Goal: Find contact information: Find contact information

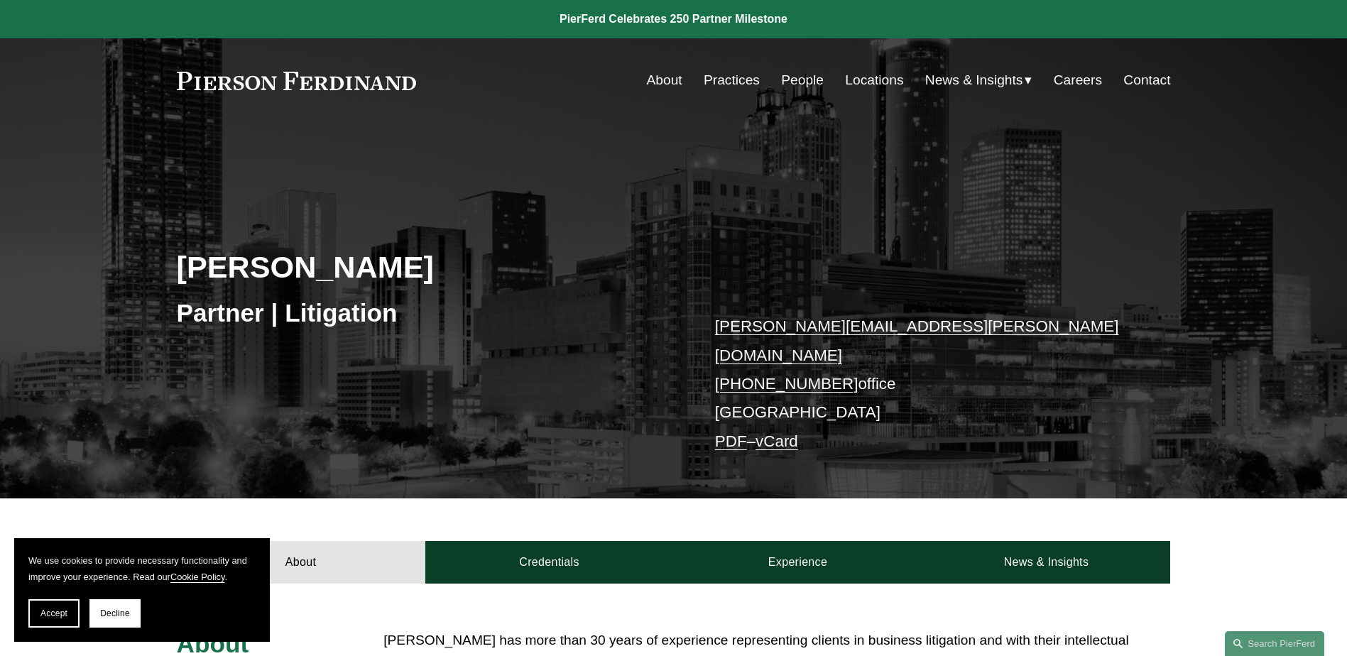
click at [867, 326] on link "david.pardue@pierferd.com" at bounding box center [917, 340] width 404 height 46
drag, startPoint x: 867, startPoint y: 326, endPoint x: 568, endPoint y: 389, distance: 305.6
click at [568, 389] on div "David L. Pardue Partner | Litigation david.pardue@pierferd.com +1.678.214.3293 …" at bounding box center [673, 330] width 1347 height 335
click at [668, 73] on link "About" at bounding box center [665, 80] width 36 height 27
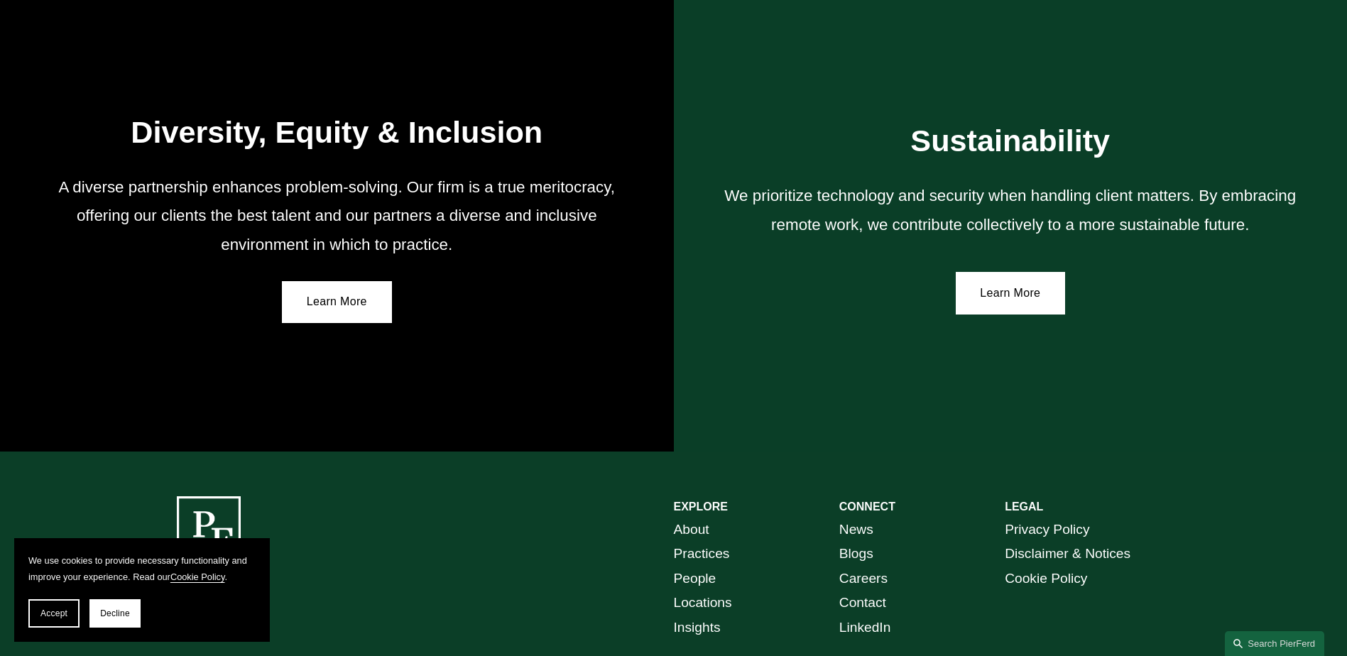
scroll to position [2611, 0]
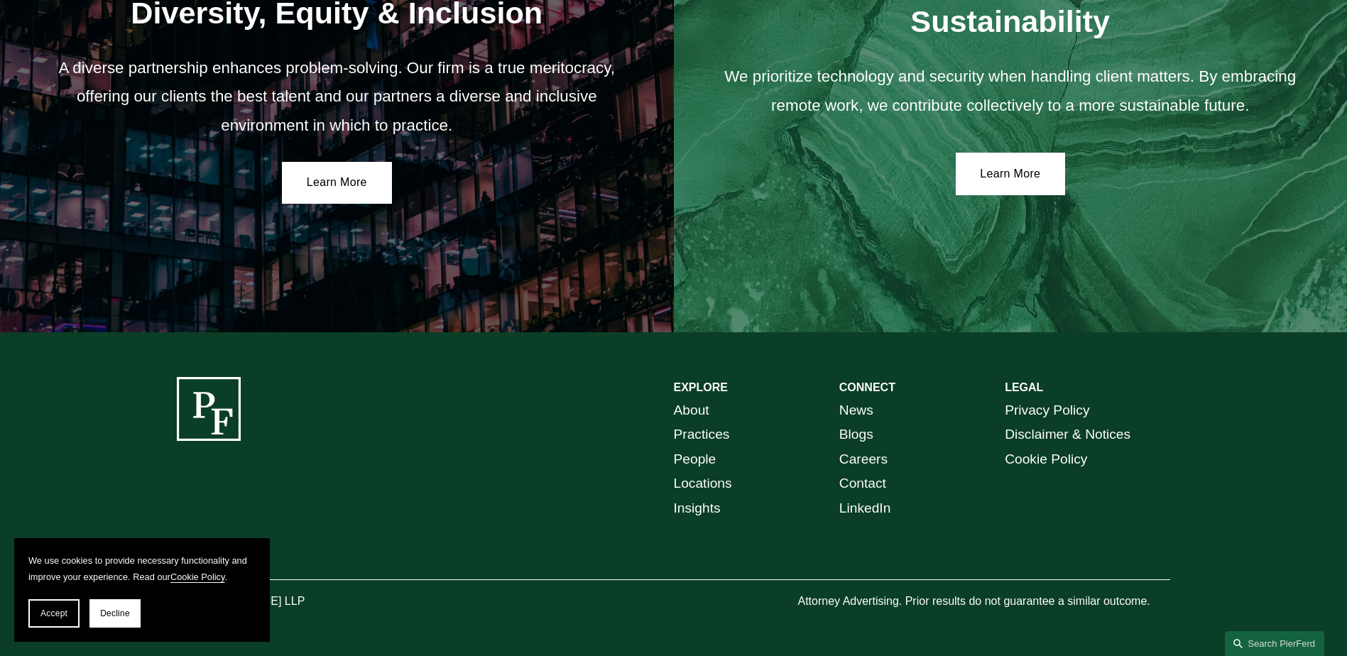
click at [860, 477] on link "Contact" at bounding box center [863, 484] width 47 height 25
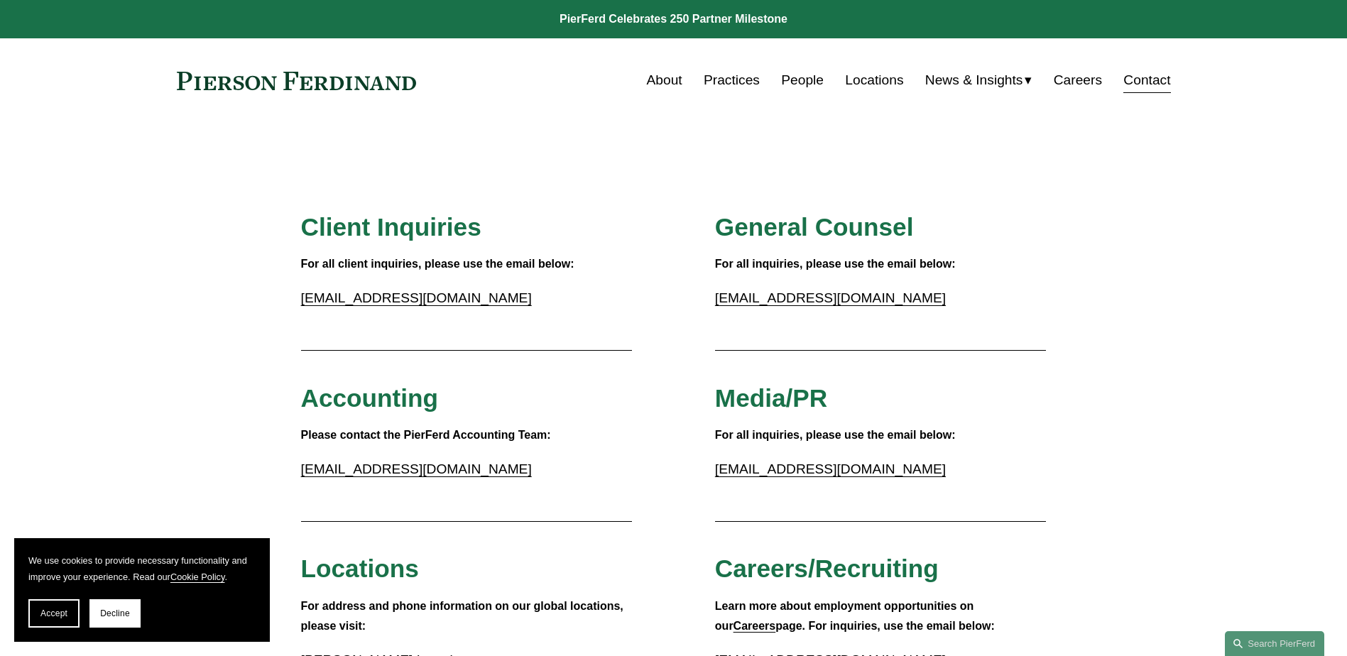
click at [867, 80] on link "Locations" at bounding box center [874, 80] width 58 height 27
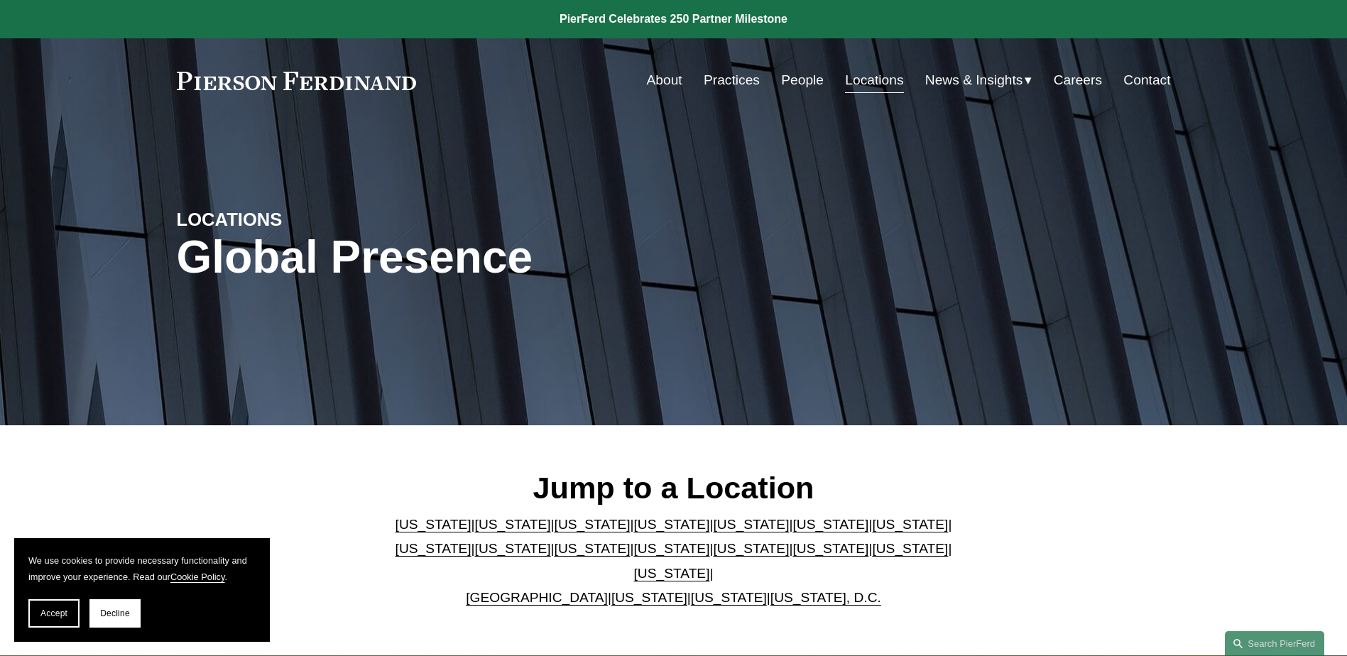
click at [793, 532] on link "[US_STATE]" at bounding box center [831, 524] width 76 height 15
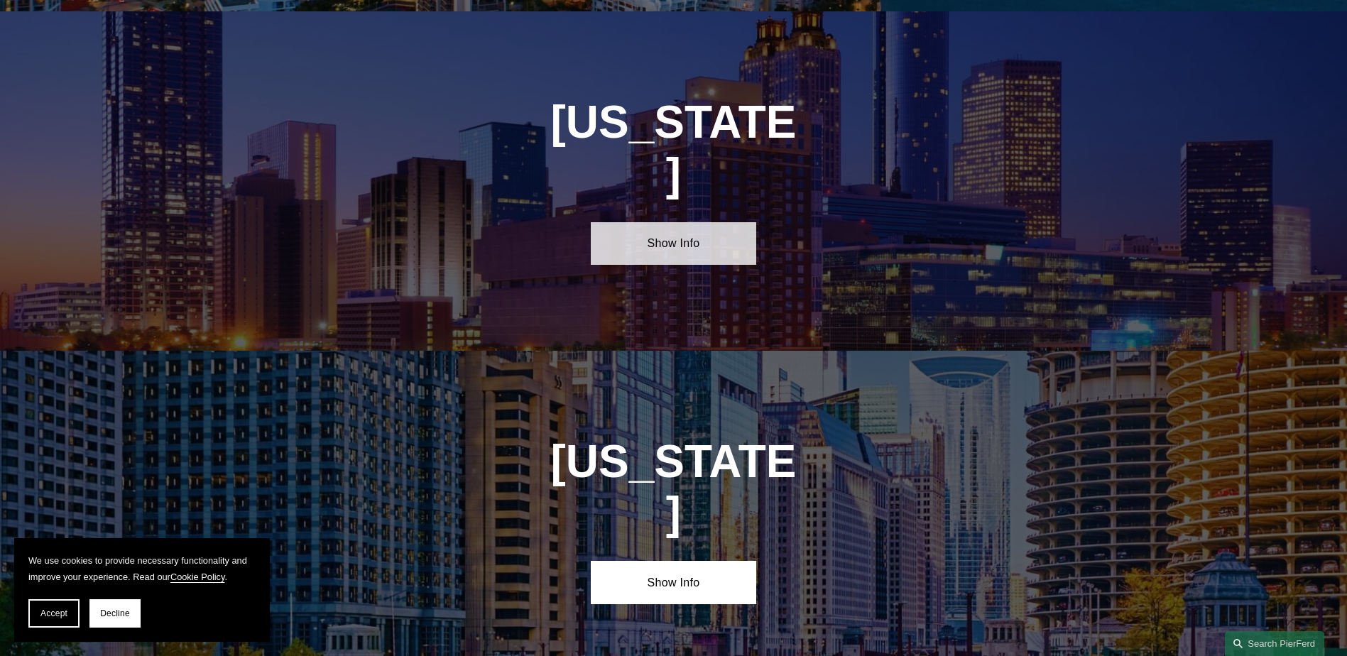
click at [701, 222] on link "Show Info" at bounding box center [673, 243] width 165 height 43
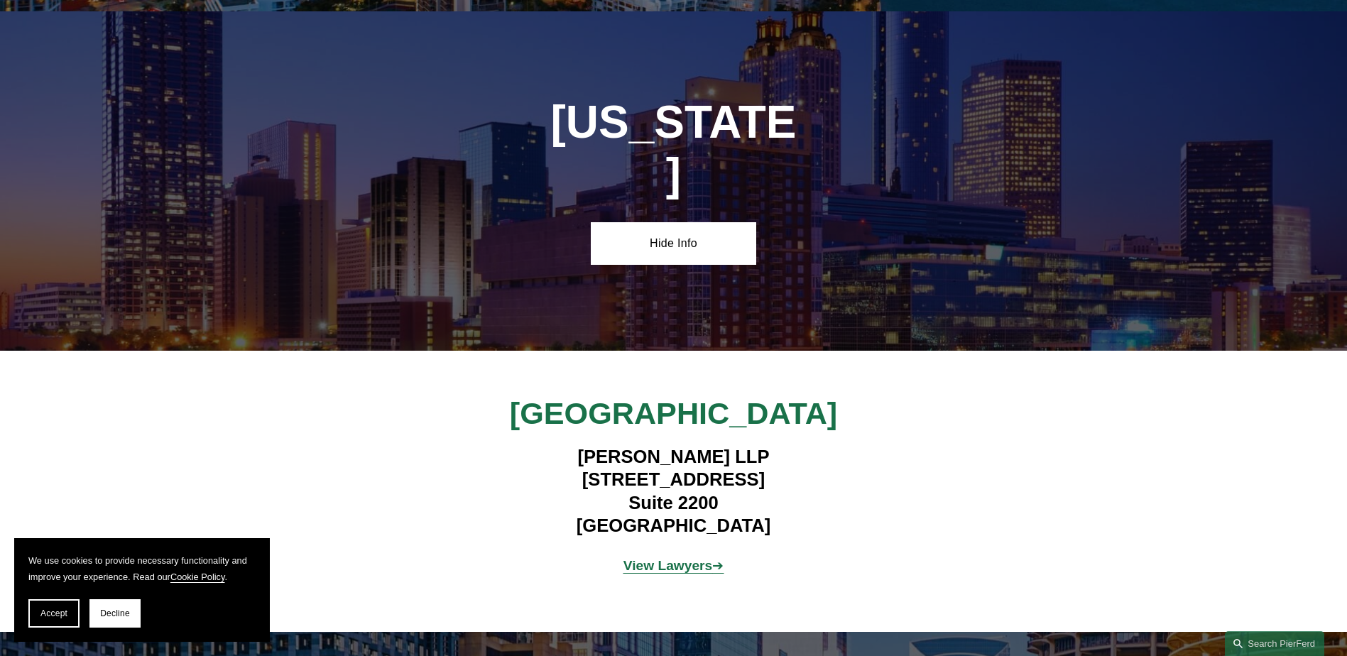
click at [698, 558] on strong "View Lawyers" at bounding box center [668, 565] width 89 height 15
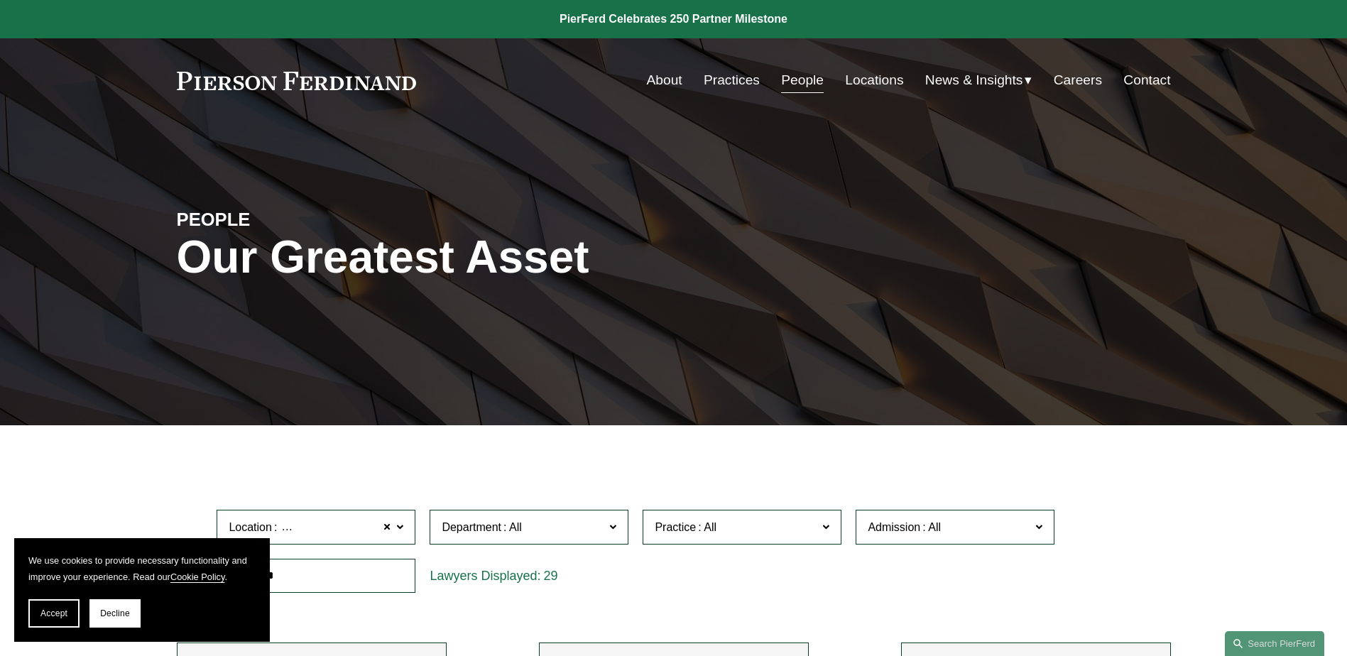
click at [143, 168] on div "PEOPLE Our Greatest Asset" at bounding box center [673, 274] width 1347 height 214
click at [51, 614] on span "Accept" at bounding box center [53, 614] width 27 height 10
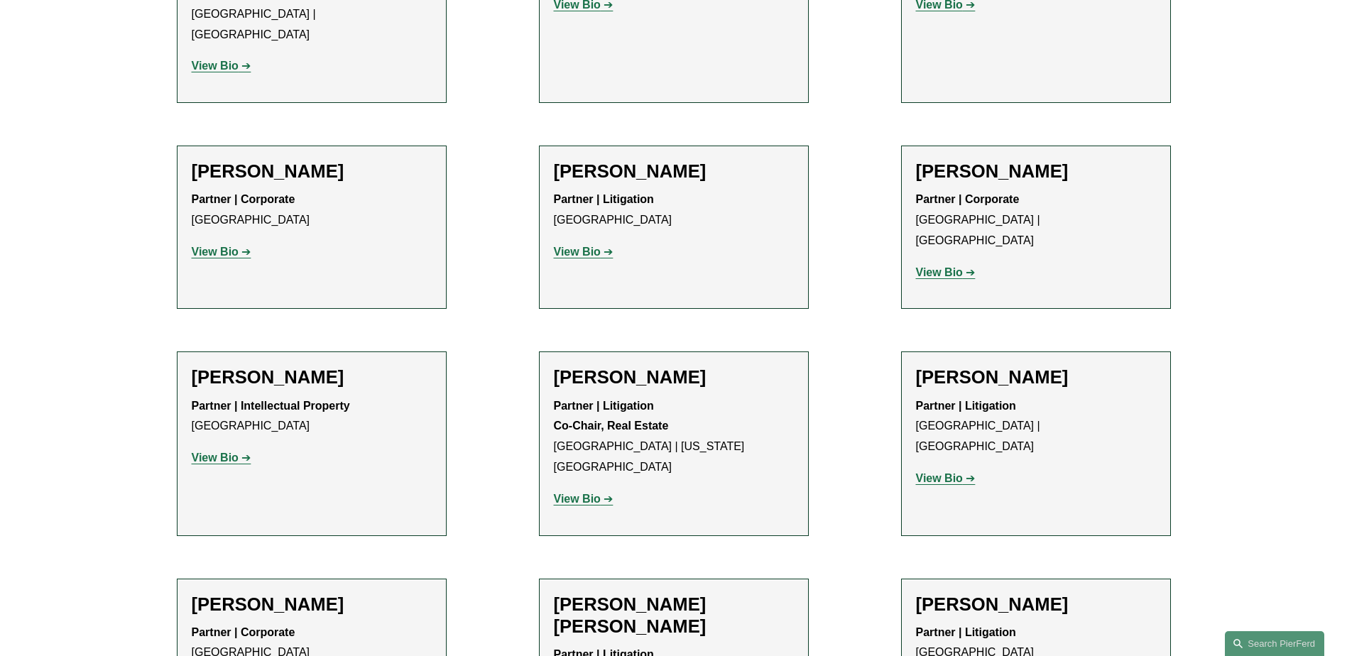
scroll to position [1207, 0]
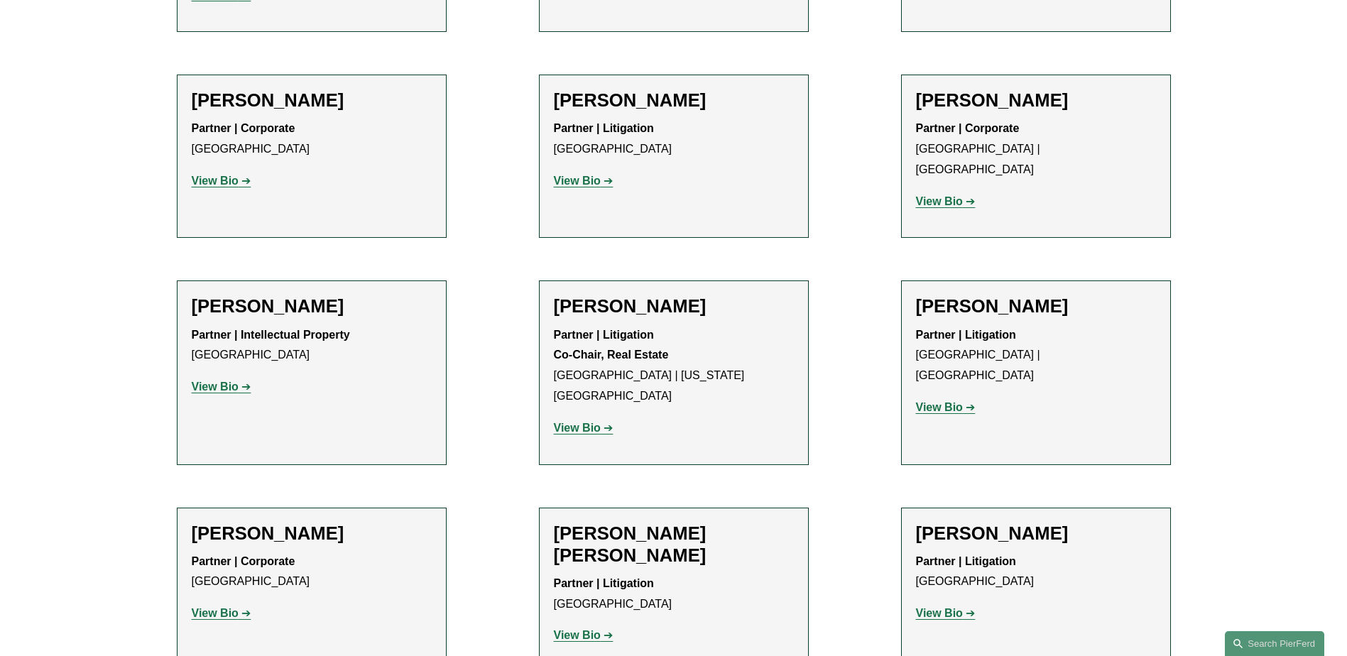
click at [940, 607] on strong "View Bio" at bounding box center [939, 613] width 47 height 12
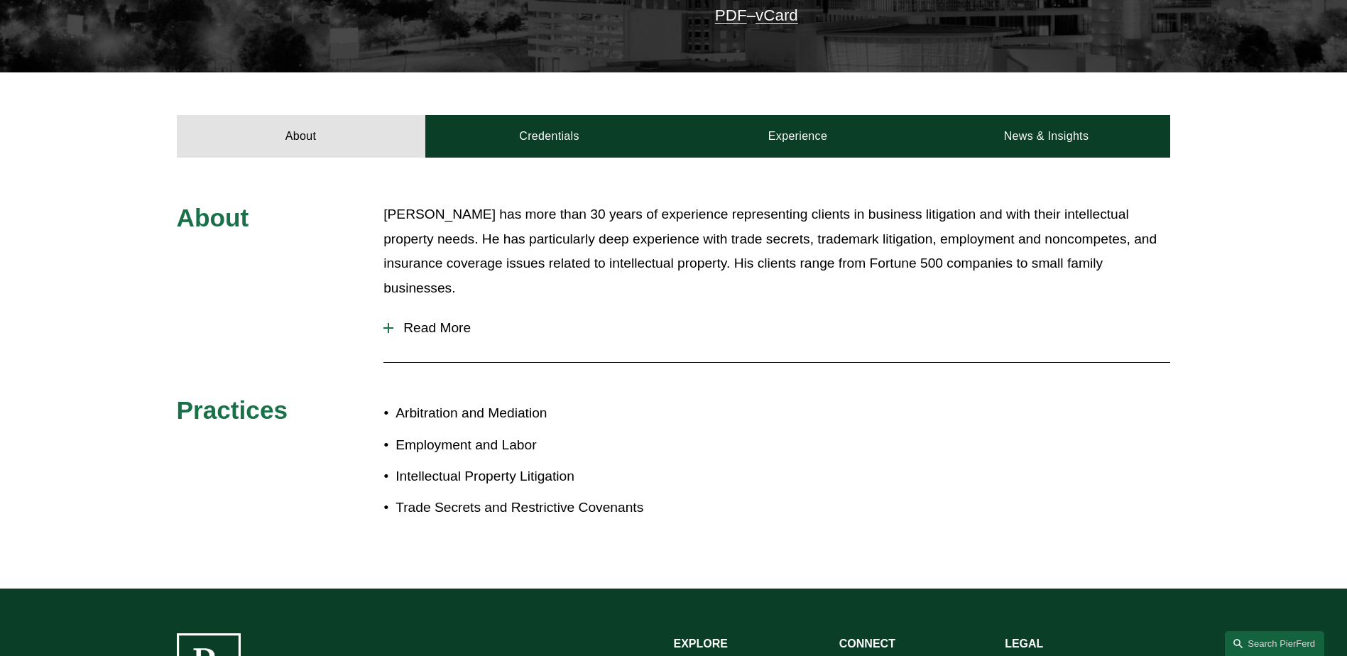
scroll to position [670, 0]
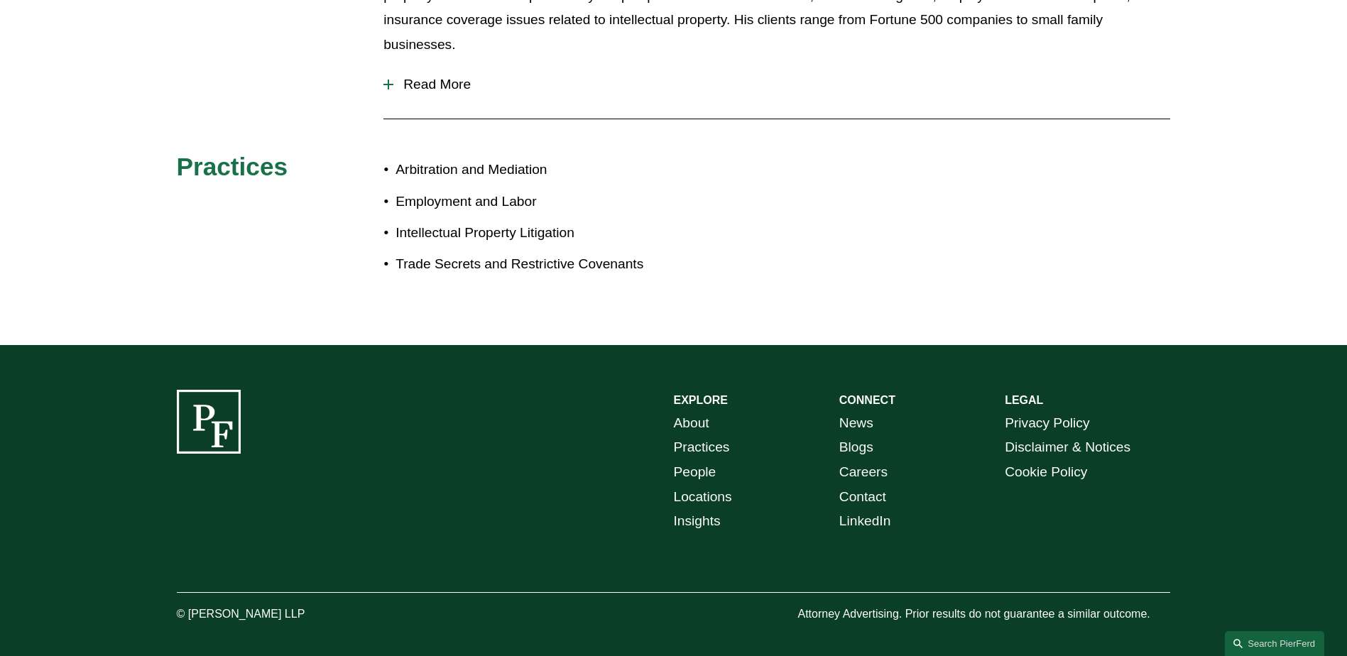
click at [861, 485] on link "Contact" at bounding box center [863, 497] width 47 height 25
click at [876, 485] on link "Contact" at bounding box center [863, 497] width 47 height 25
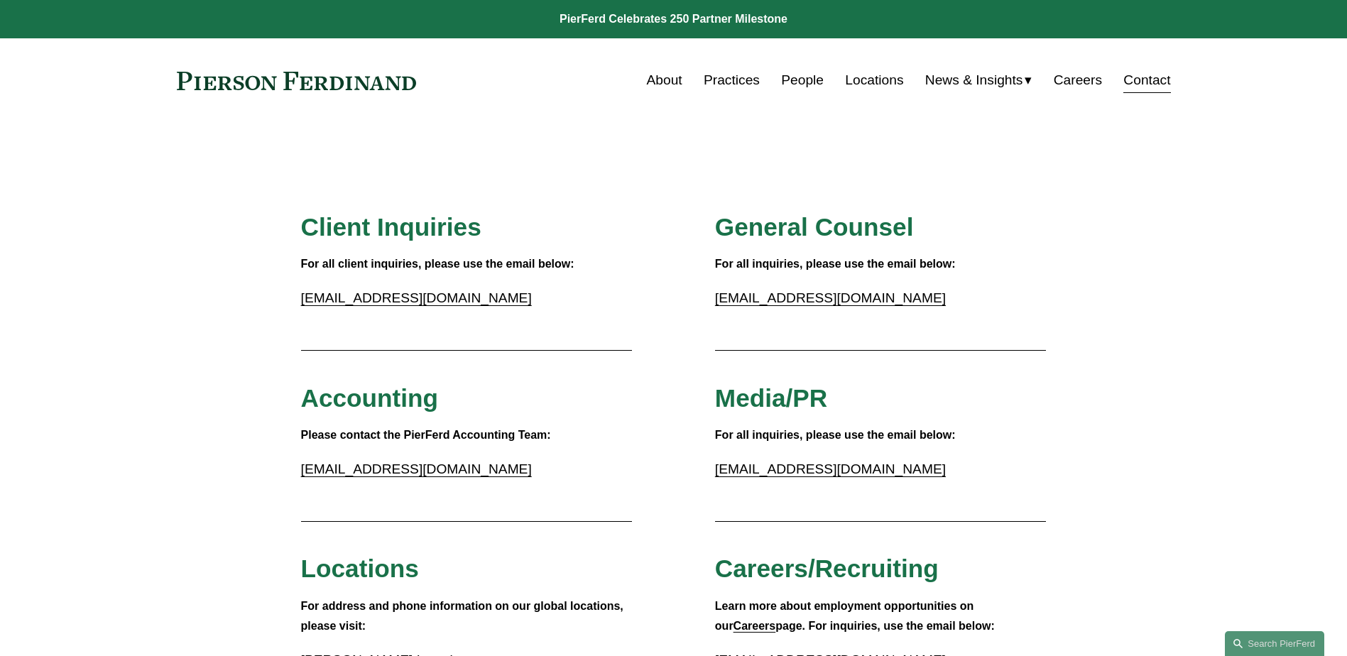
click at [862, 77] on link "Locations" at bounding box center [874, 80] width 58 height 27
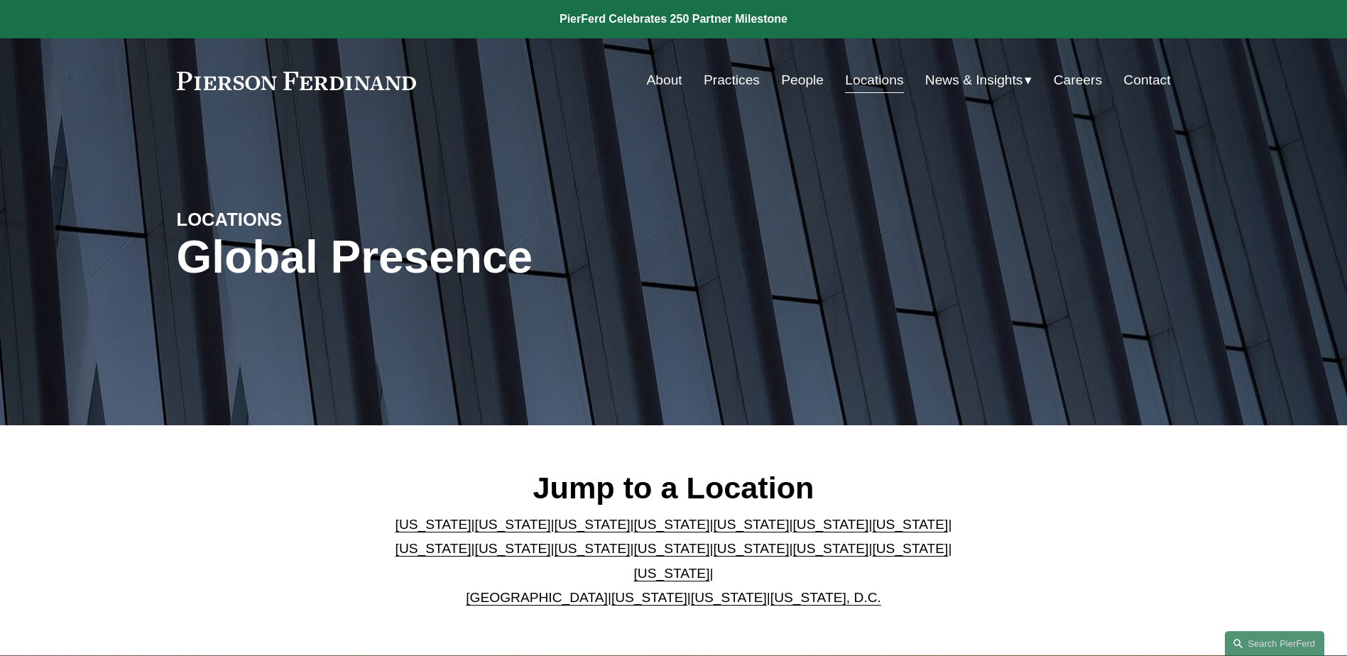
click at [793, 531] on link "[US_STATE]" at bounding box center [831, 524] width 76 height 15
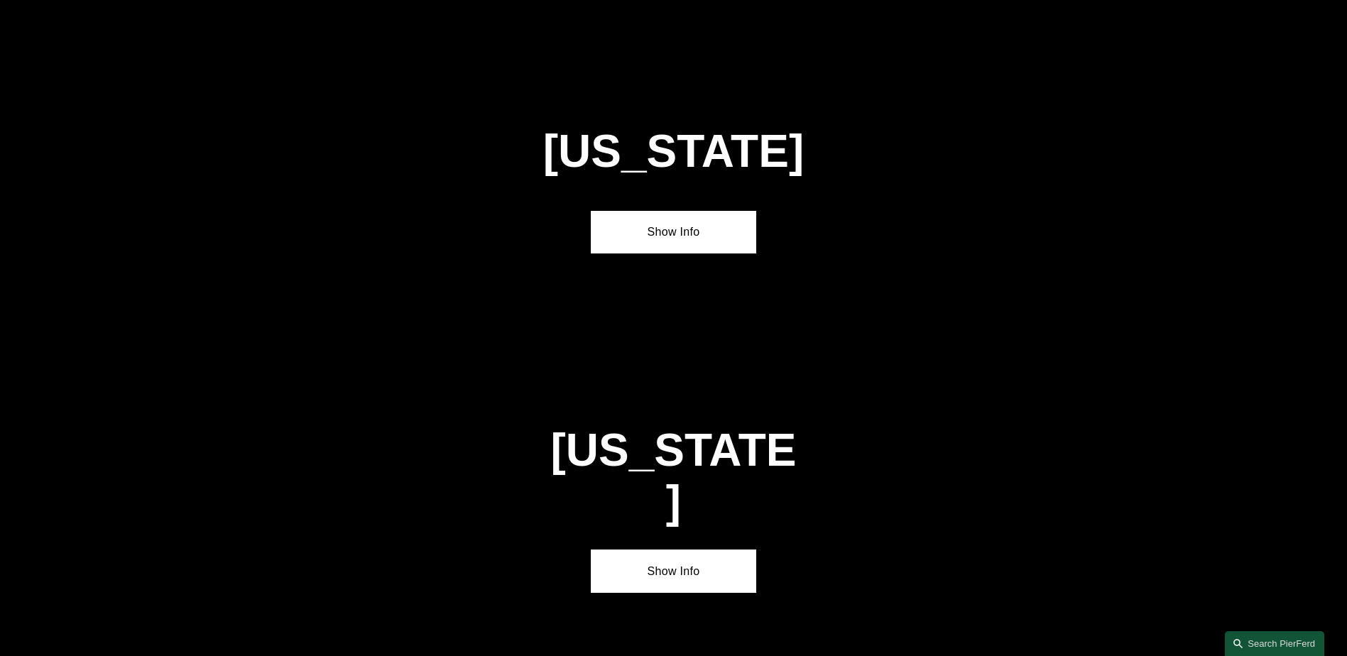
scroll to position [3916, 0]
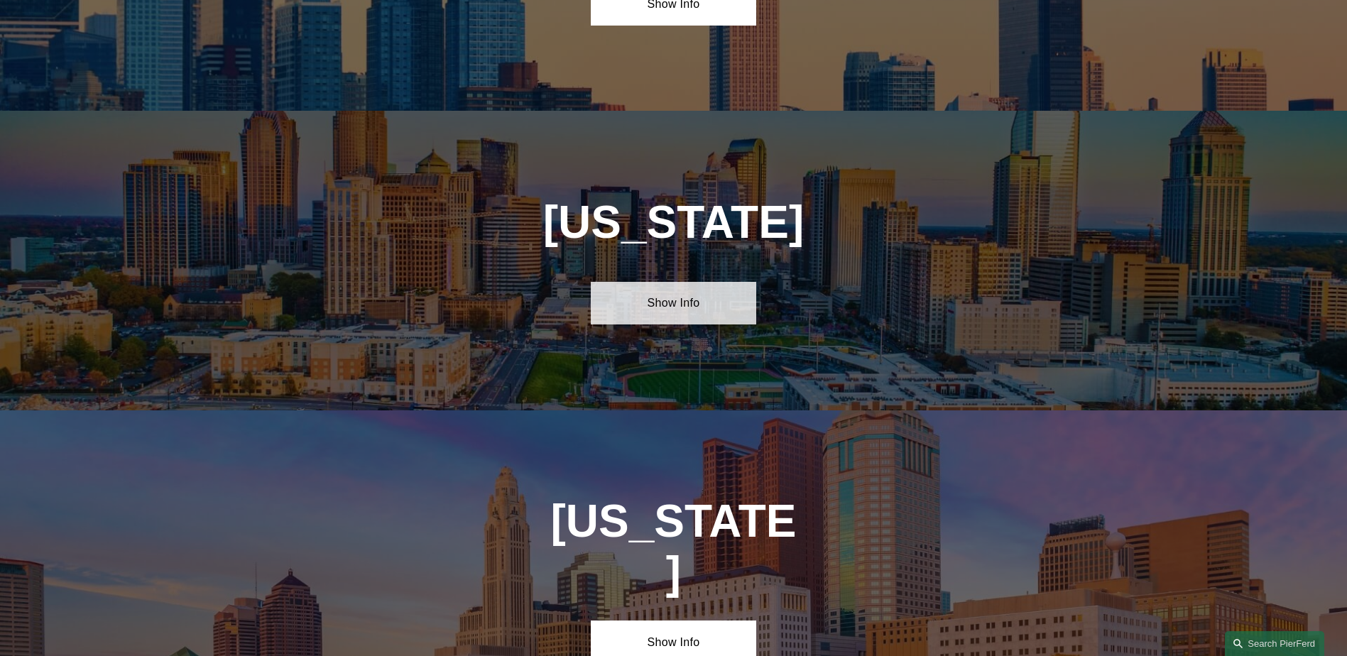
click at [702, 282] on link "Show Info" at bounding box center [673, 303] width 165 height 43
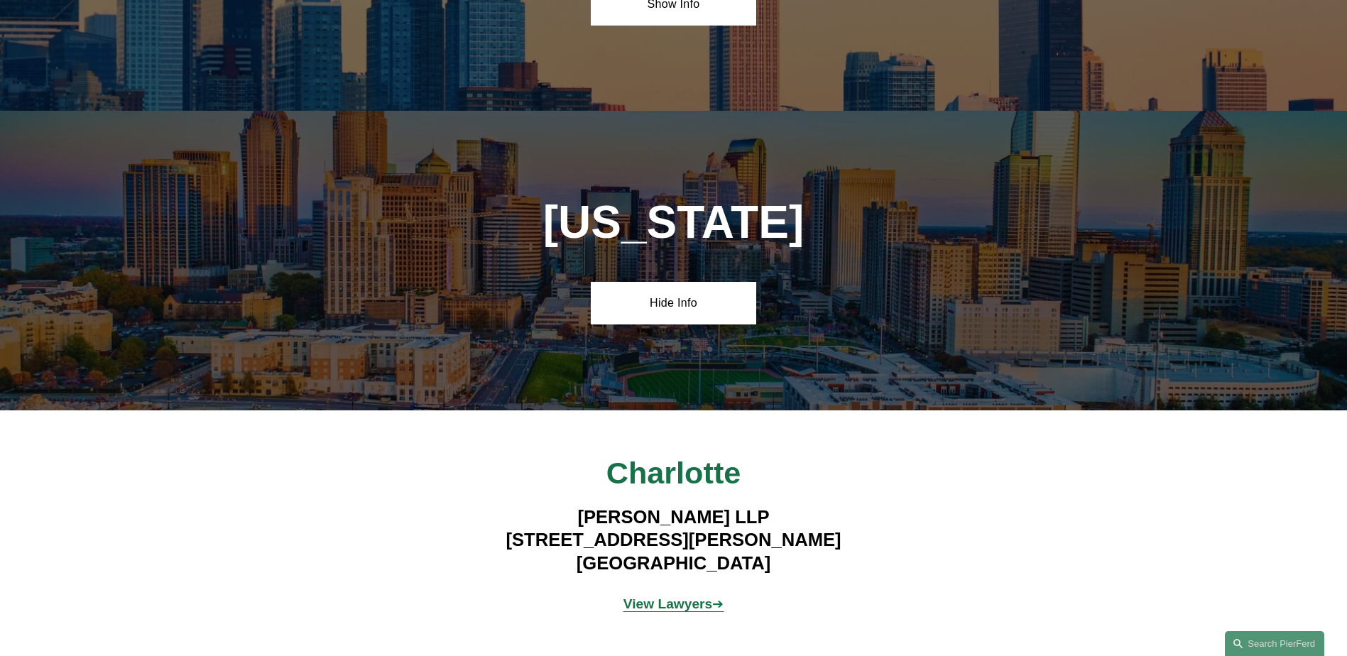
click at [704, 597] on strong "View Lawyers" at bounding box center [668, 604] width 89 height 15
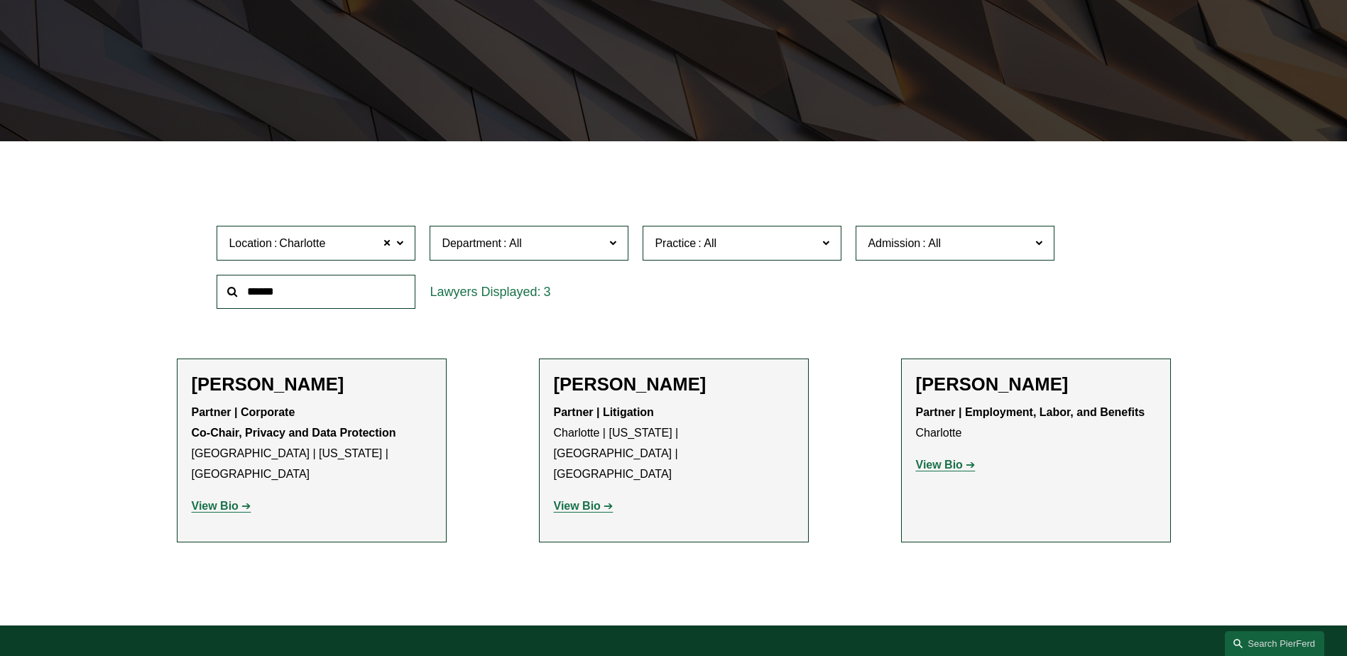
scroll to position [559, 0]
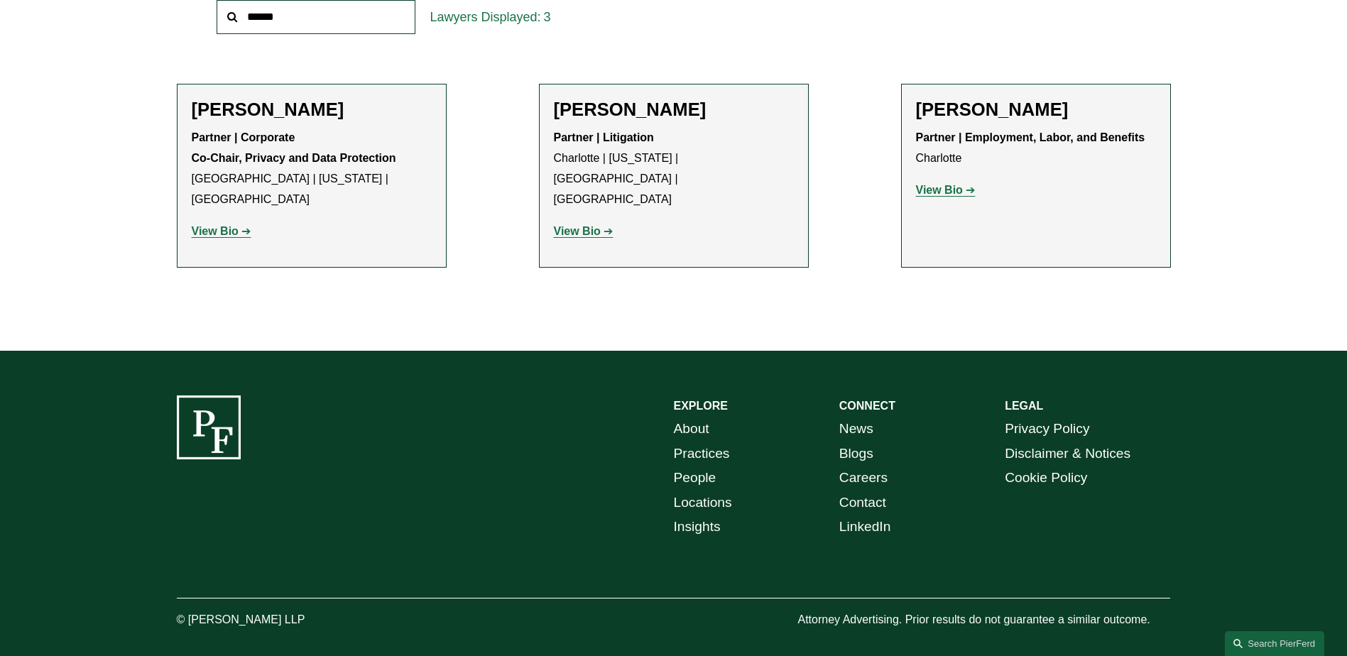
click at [579, 225] on strong "View Bio" at bounding box center [577, 231] width 47 height 12
click at [707, 466] on link "People" at bounding box center [695, 478] width 43 height 25
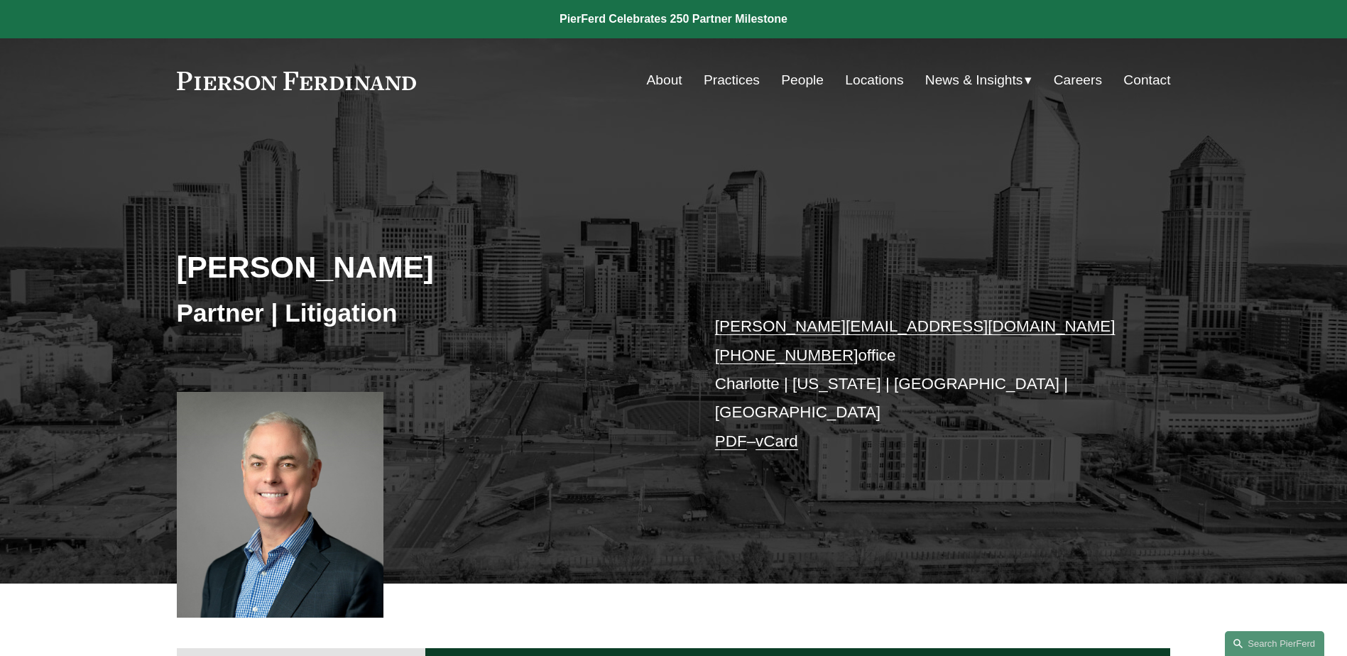
scroll to position [497, 0]
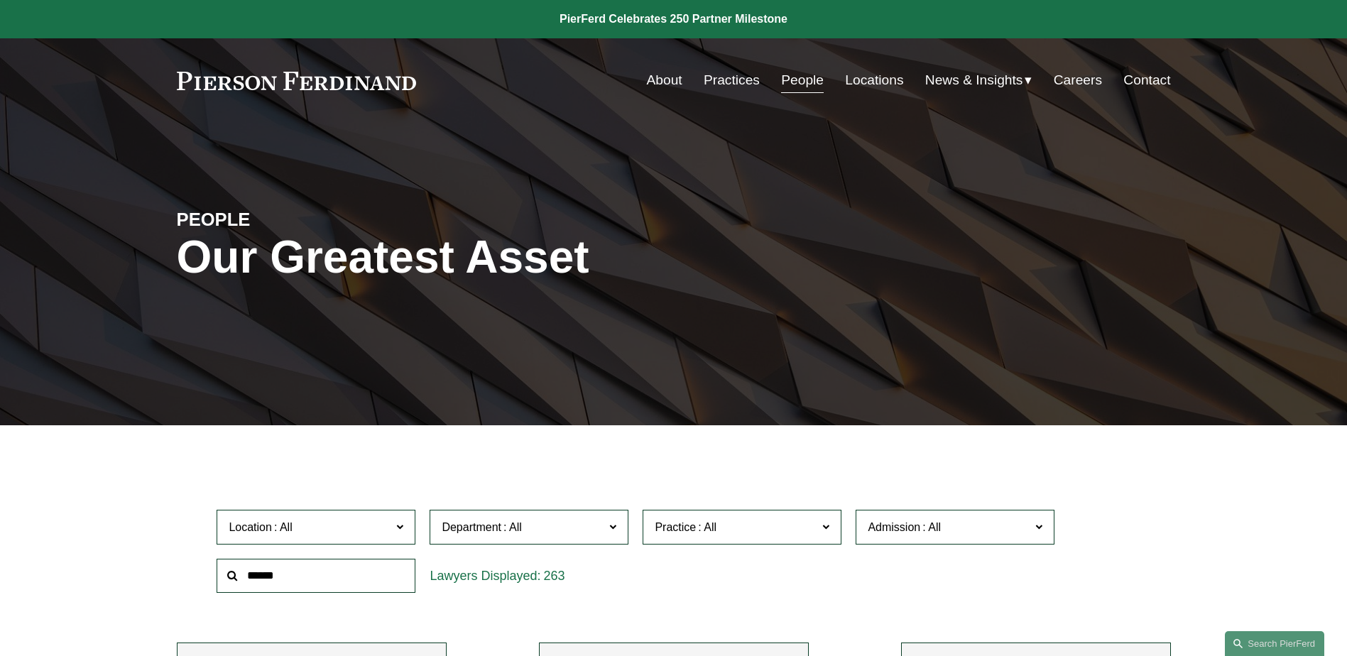
click at [406, 529] on label "Location" at bounding box center [316, 527] width 199 height 35
click at [0, 0] on link "[GEOGRAPHIC_DATA]" at bounding box center [0, 0] width 0 height 0
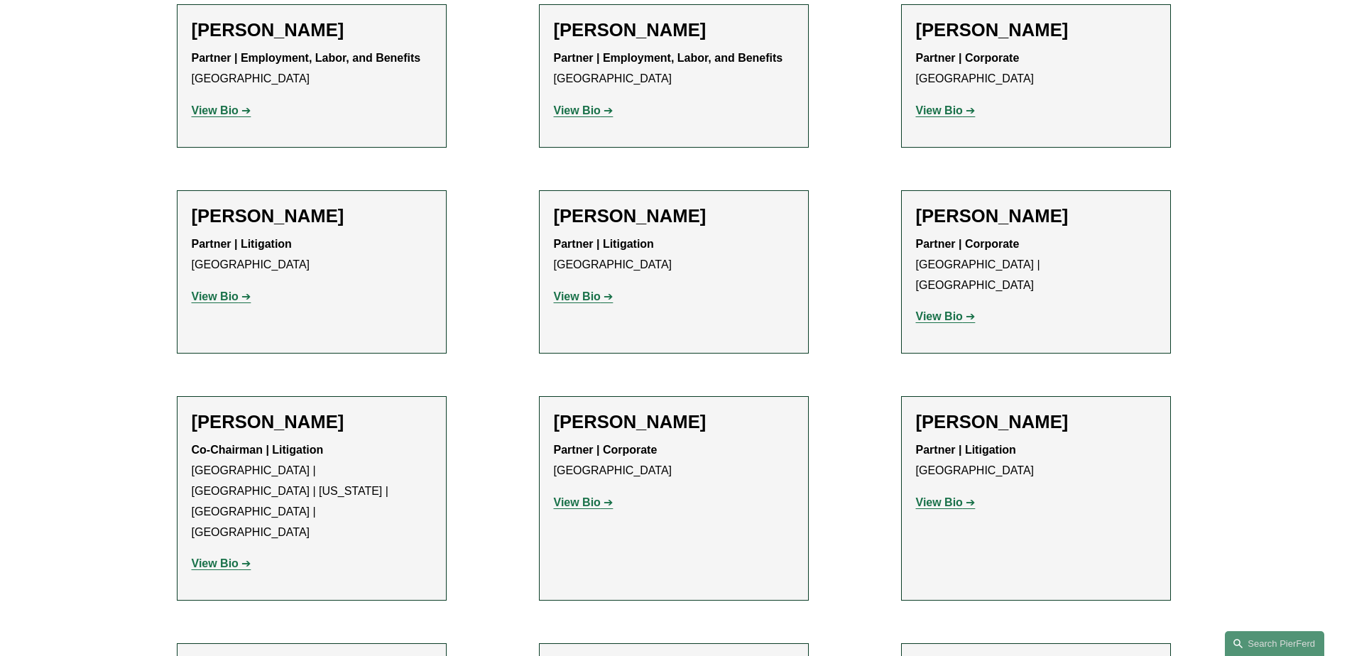
scroll to position [568, 0]
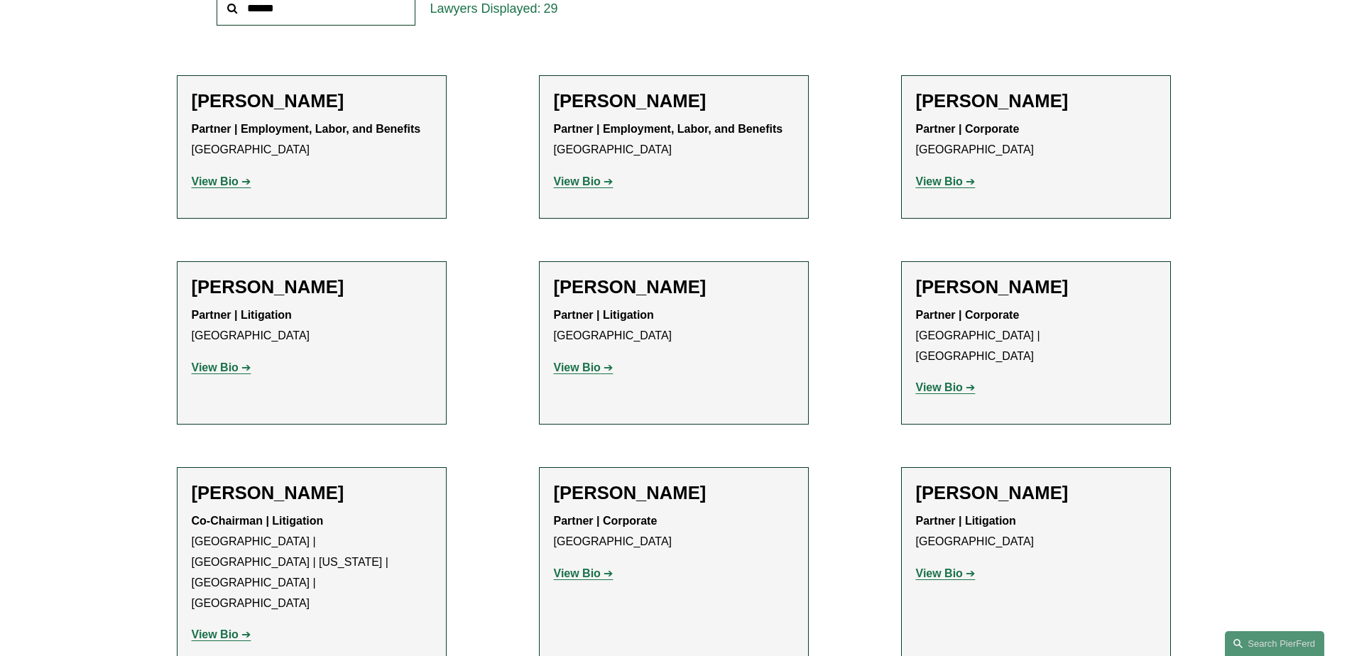
click at [219, 184] on strong "View Bio" at bounding box center [215, 181] width 47 height 12
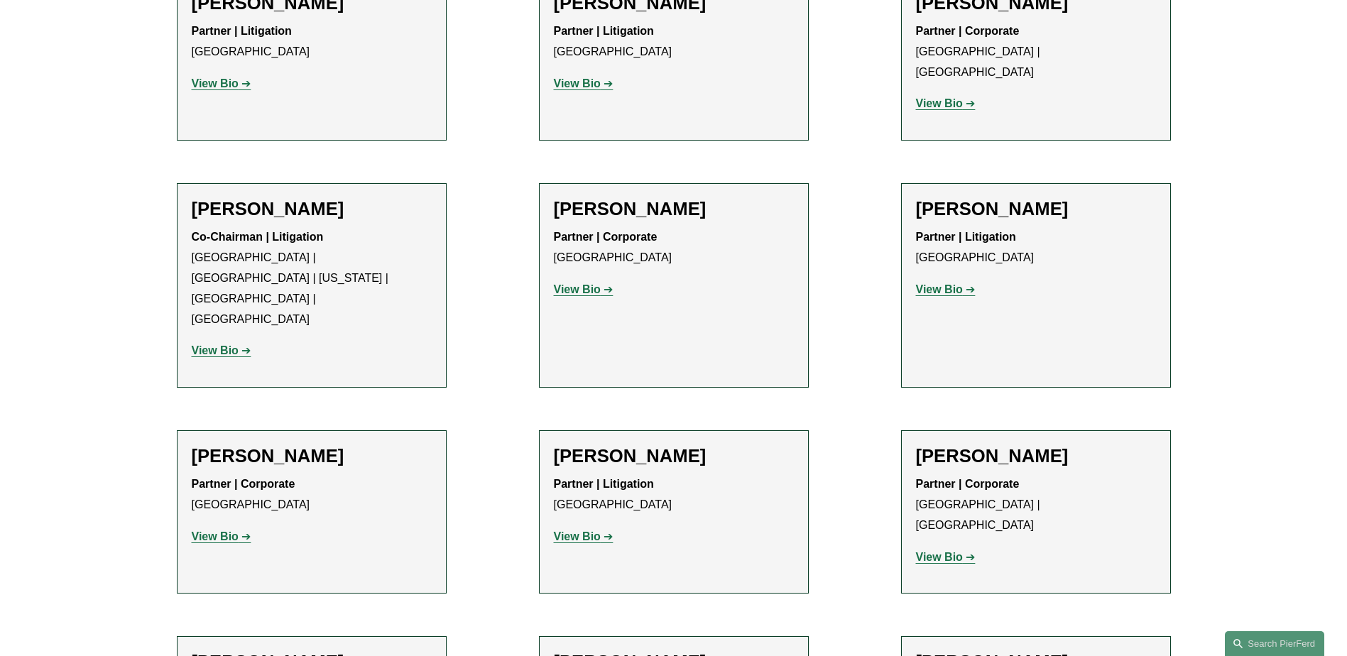
scroll to position [994, 0]
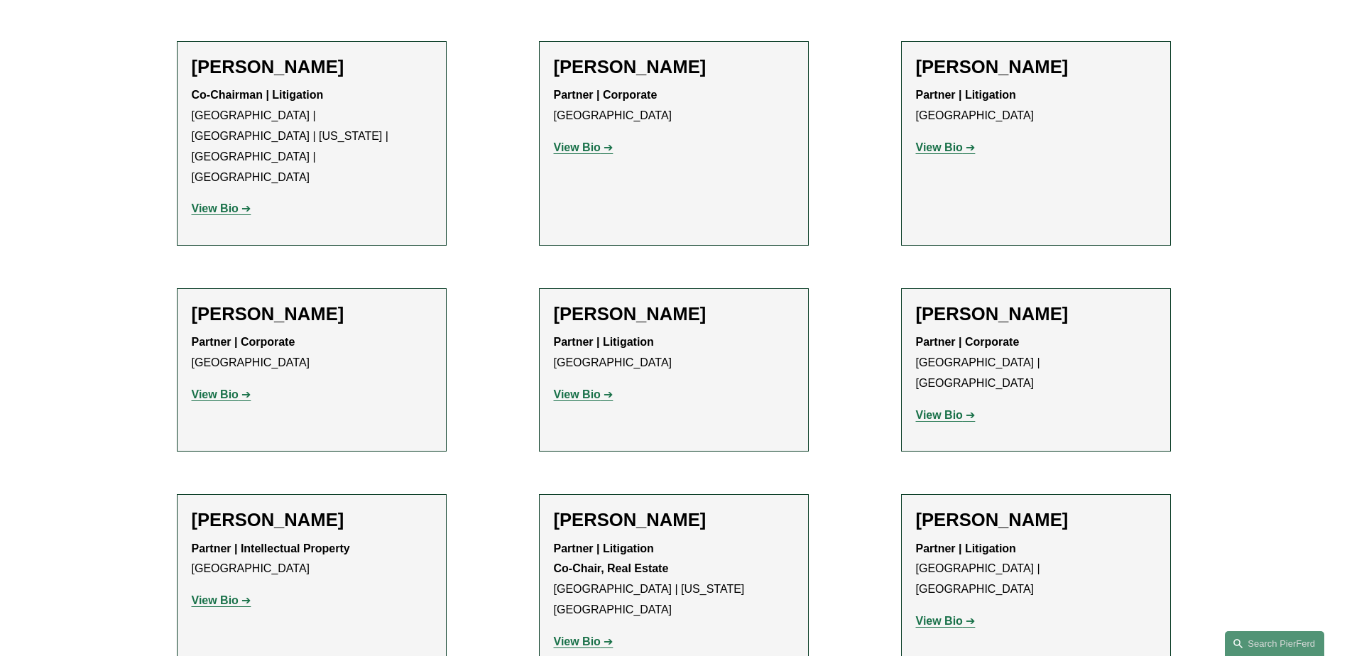
click at [578, 389] on strong "View Bio" at bounding box center [577, 395] width 47 height 12
click at [591, 141] on strong "View Bio" at bounding box center [577, 147] width 47 height 12
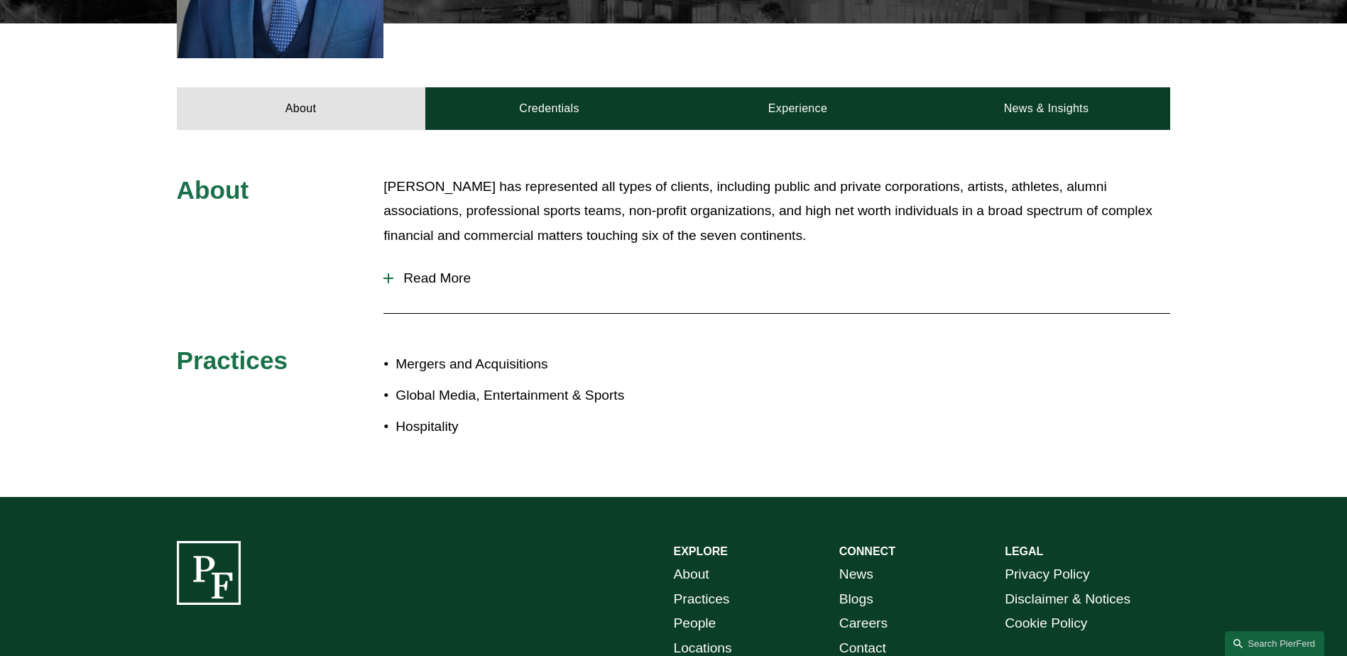
scroll to position [712, 0]
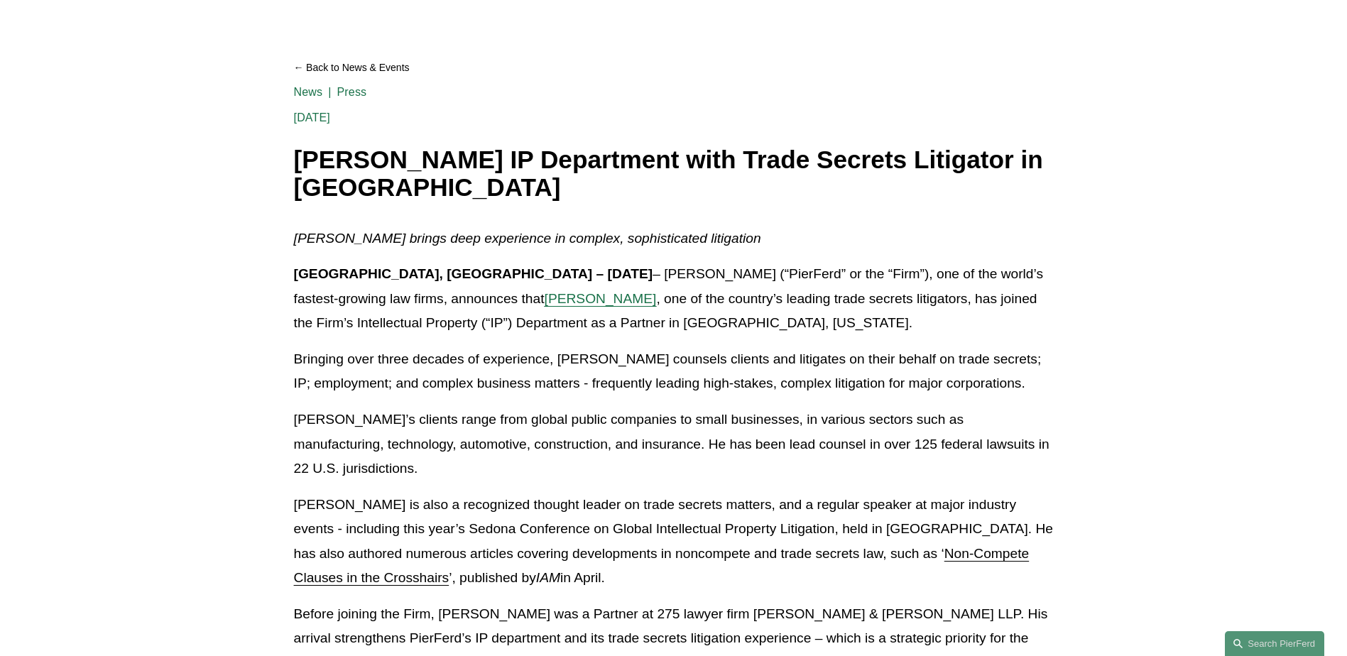
scroll to position [213, 0]
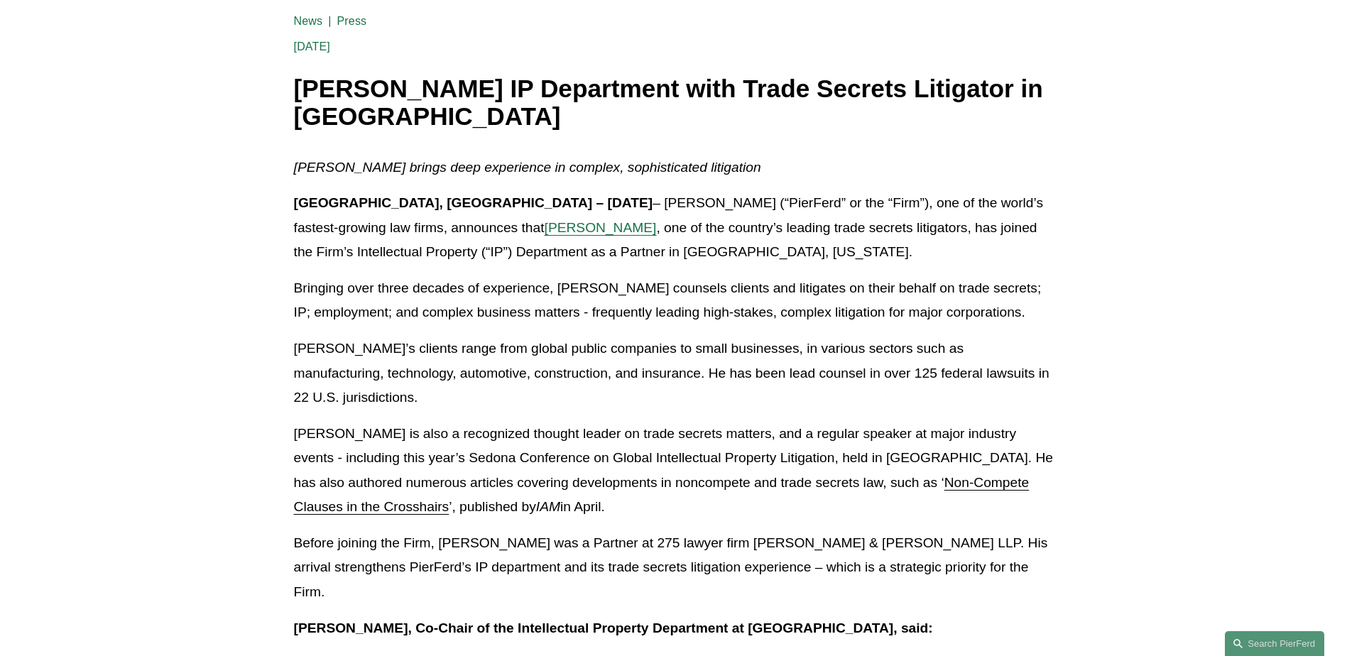
click at [545, 227] on span "David L. Pardue" at bounding box center [601, 227] width 112 height 15
